Goal: Communication & Community: Participate in discussion

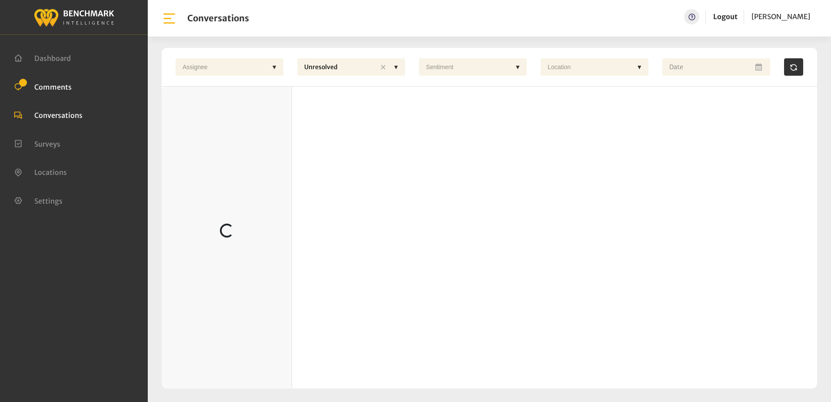
click at [52, 86] on span "Comments" at bounding box center [52, 86] width 37 height 9
